Goal: Check status: Check status

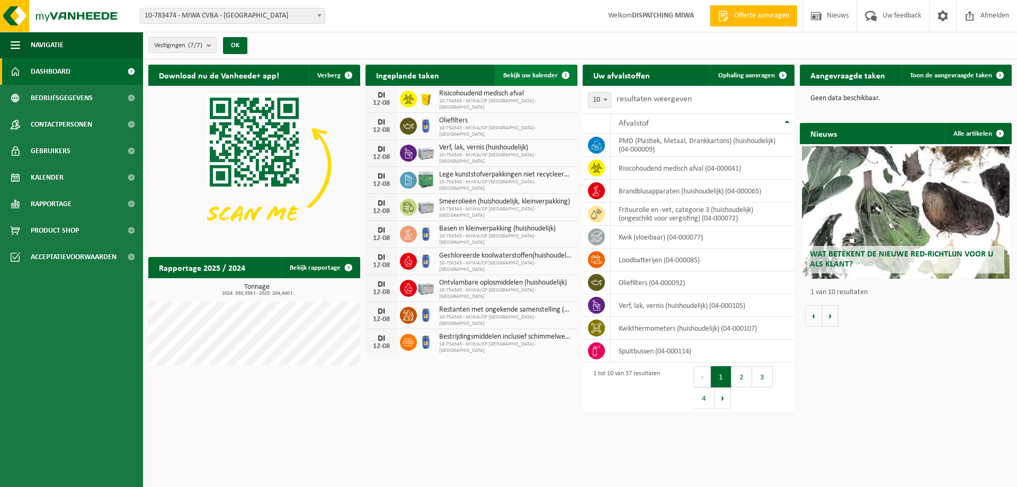
click at [529, 77] on span "Bekijk uw kalender" at bounding box center [530, 75] width 55 height 7
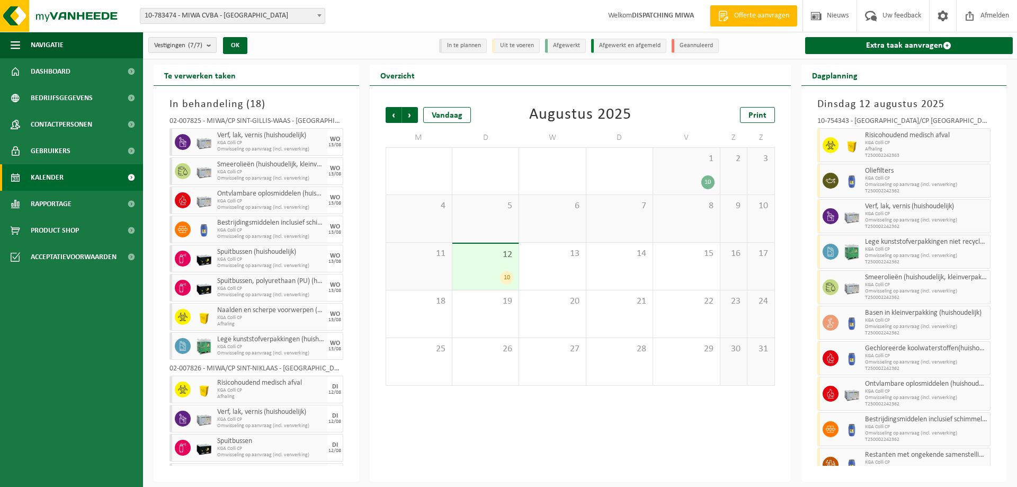
click at [487, 267] on div "12 10" at bounding box center [485, 267] width 66 height 46
click at [410, 112] on span "Volgende" at bounding box center [410, 115] width 16 height 16
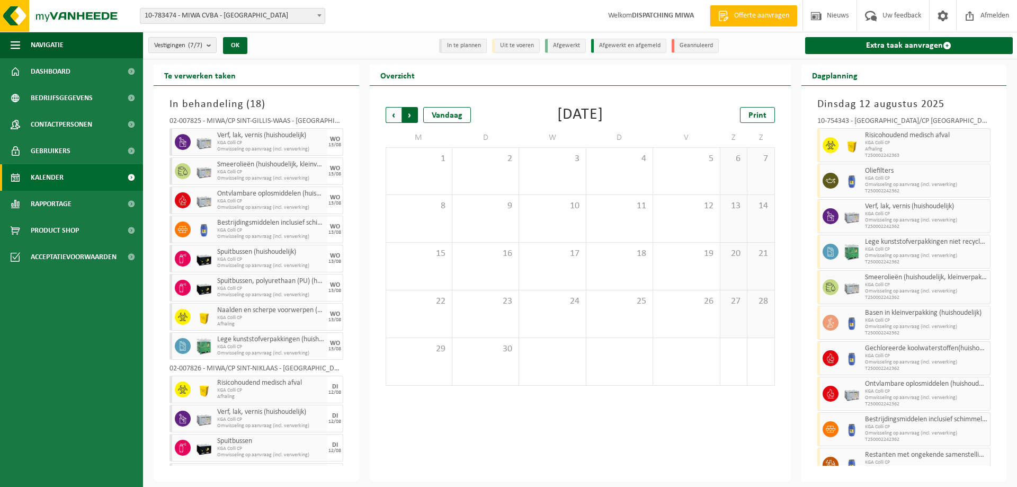
click at [395, 115] on span "Vorige" at bounding box center [394, 115] width 16 height 16
